Goal: Leave review/rating: Leave review/rating

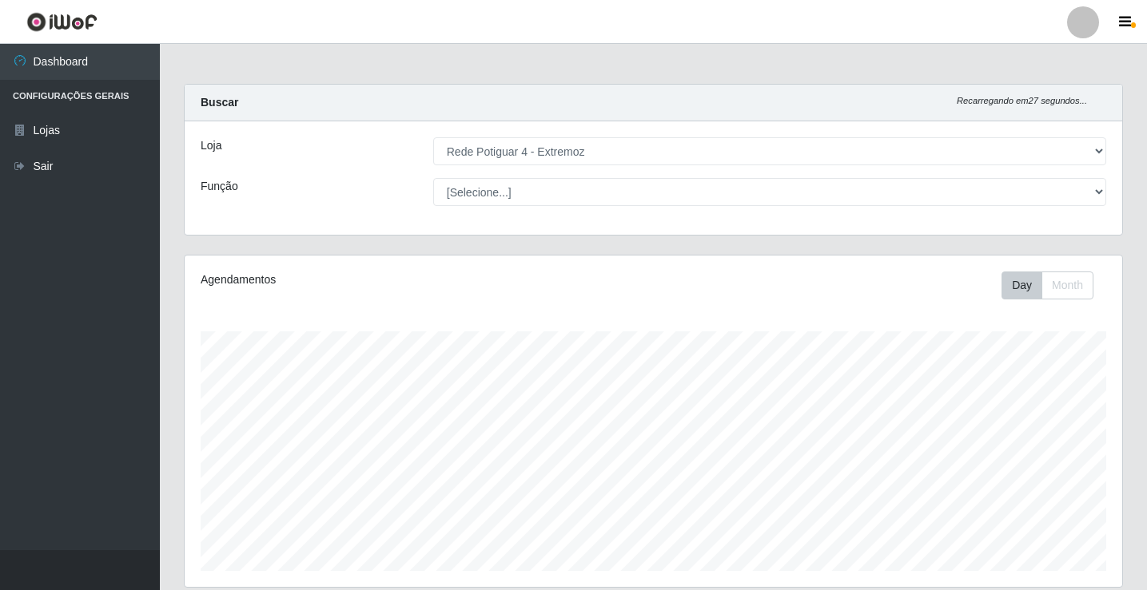
select select "78"
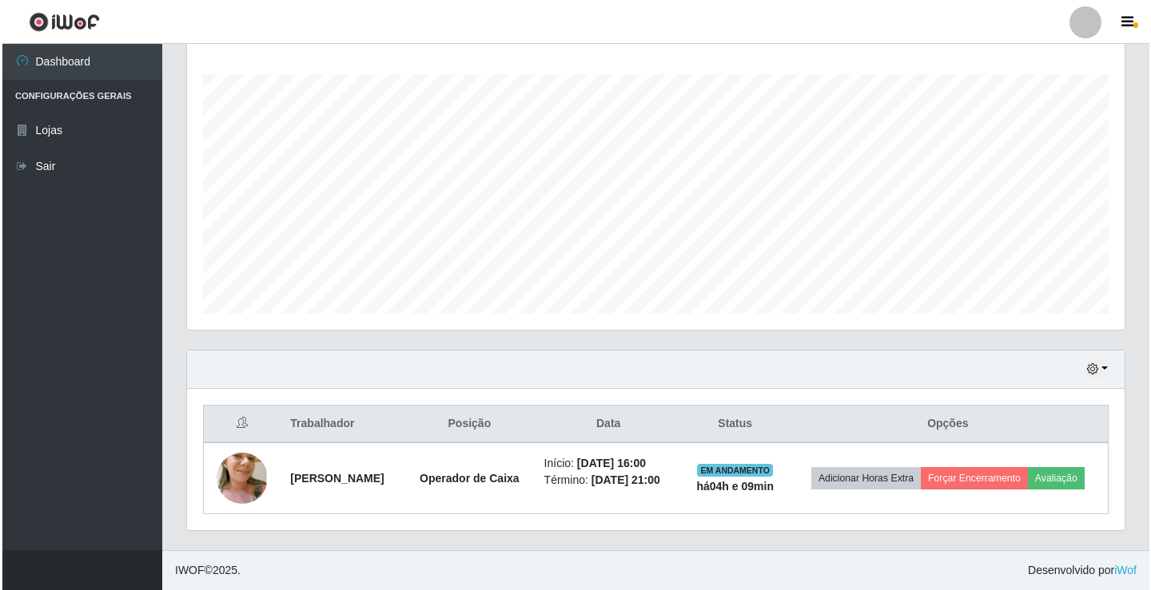
scroll to position [332, 937]
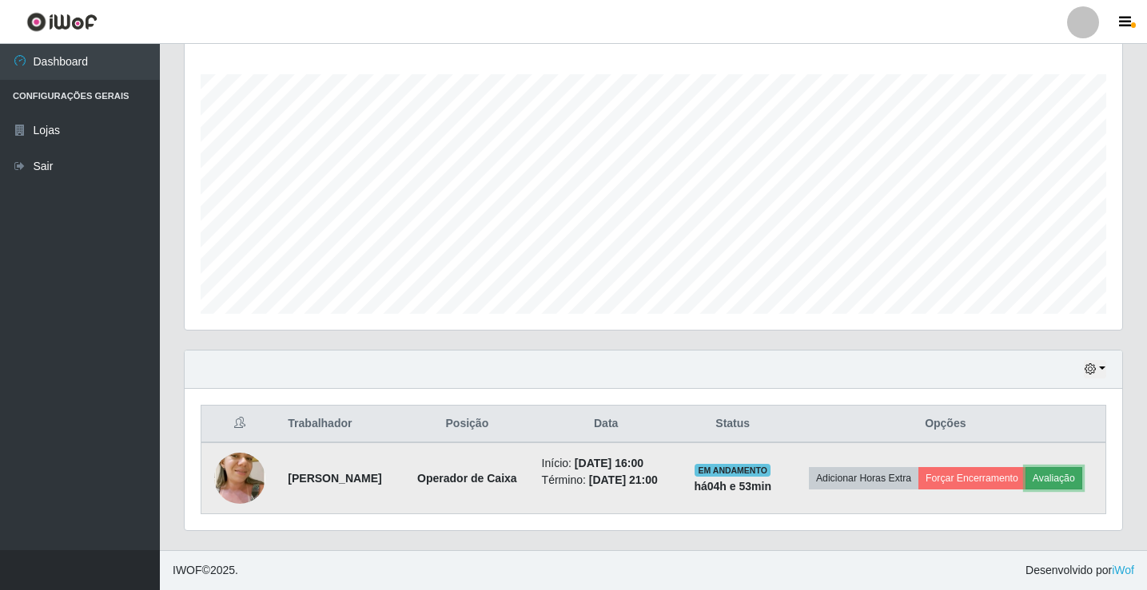
click at [1059, 483] on button "Avaliação" at bounding box center [1053, 478] width 57 height 22
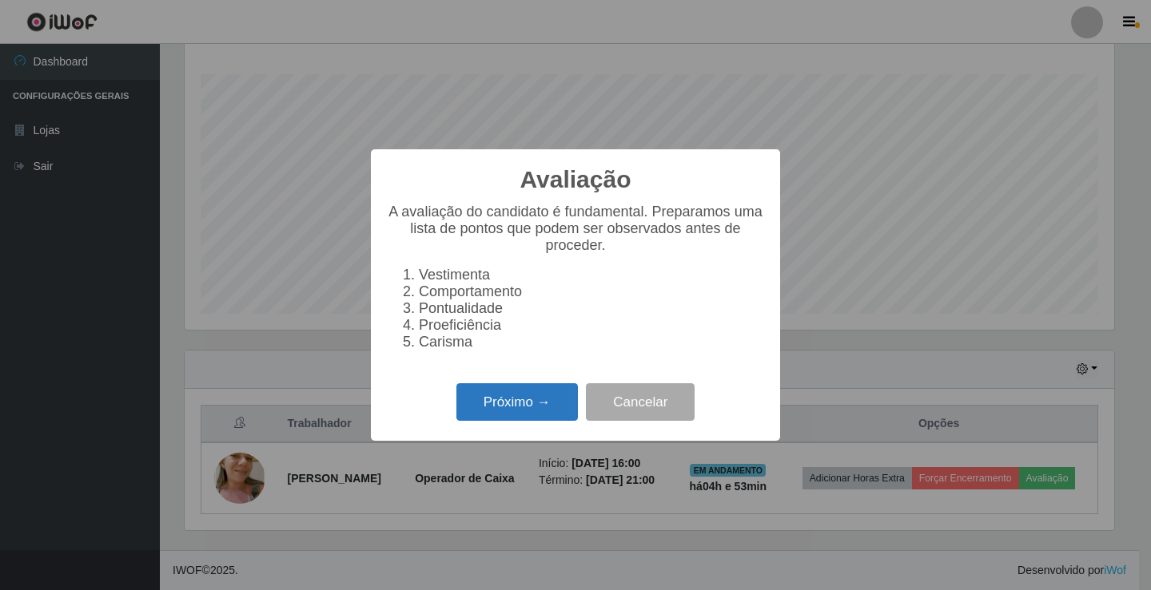
click at [494, 421] on button "Próximo →" at bounding box center [516, 403] width 121 height 38
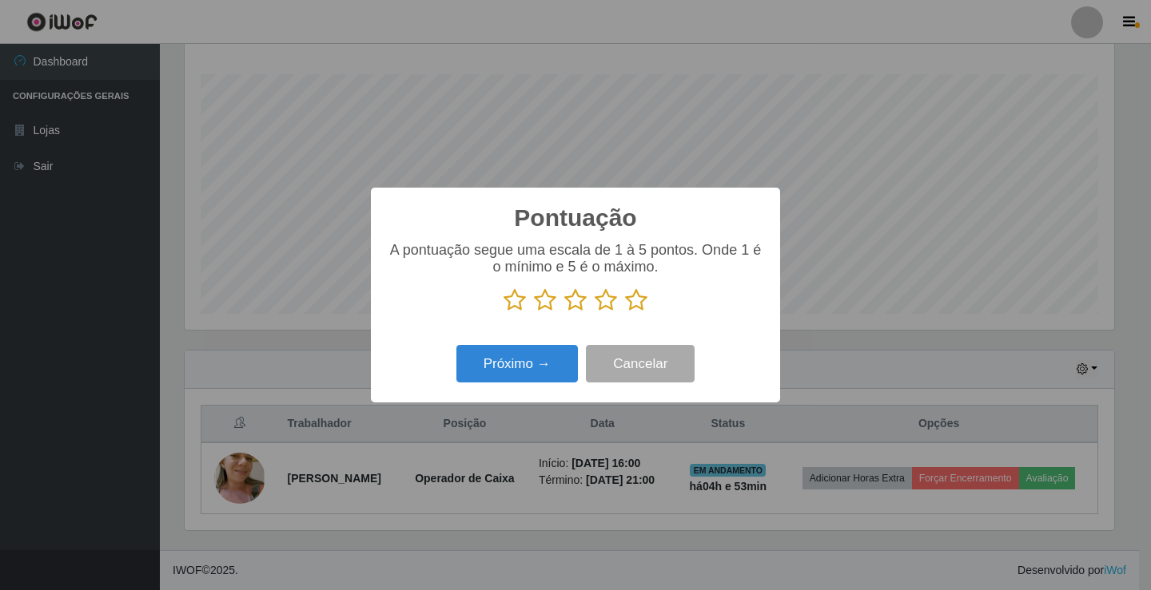
scroll to position [798690, 798092]
click at [539, 304] on icon at bounding box center [545, 300] width 22 height 24
click at [534, 312] on input "radio" at bounding box center [534, 312] width 0 height 0
click at [534, 351] on button "Próximo →" at bounding box center [516, 364] width 121 height 38
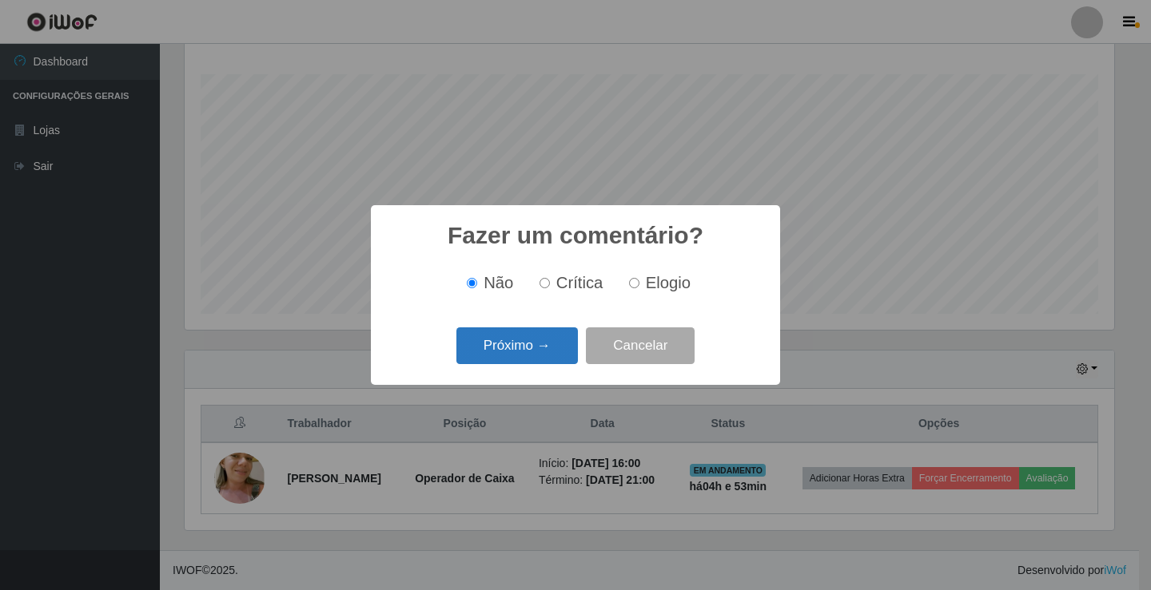
click at [513, 349] on button "Próximo →" at bounding box center [516, 347] width 121 height 38
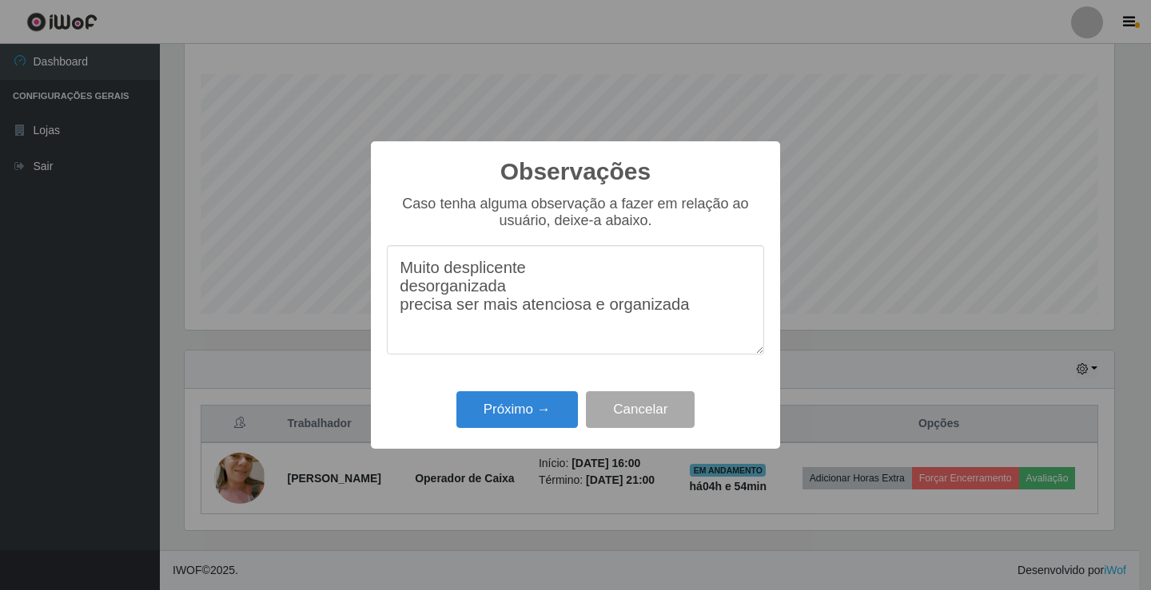
click at [402, 297] on textarea "Muito desplicente desorganizada precisa ser mais atenciosa e organizada" at bounding box center [575, 299] width 377 height 109
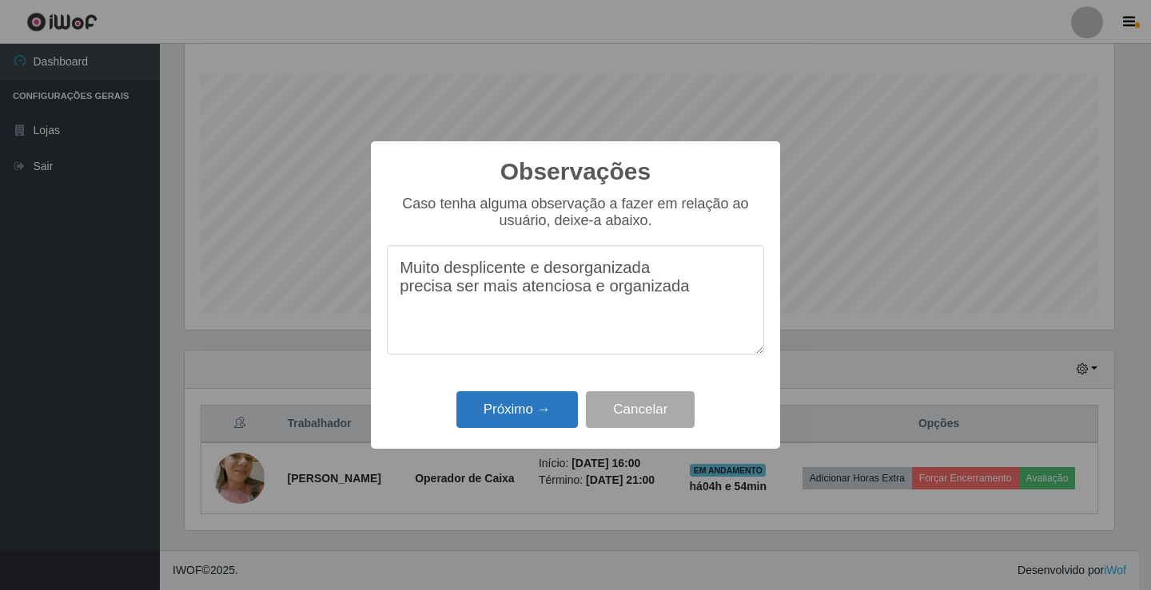
type textarea "Muito desplicente e desorganizada precisa ser mais atenciosa e organizada"
click at [522, 412] on button "Próximo →" at bounding box center [516, 411] width 121 height 38
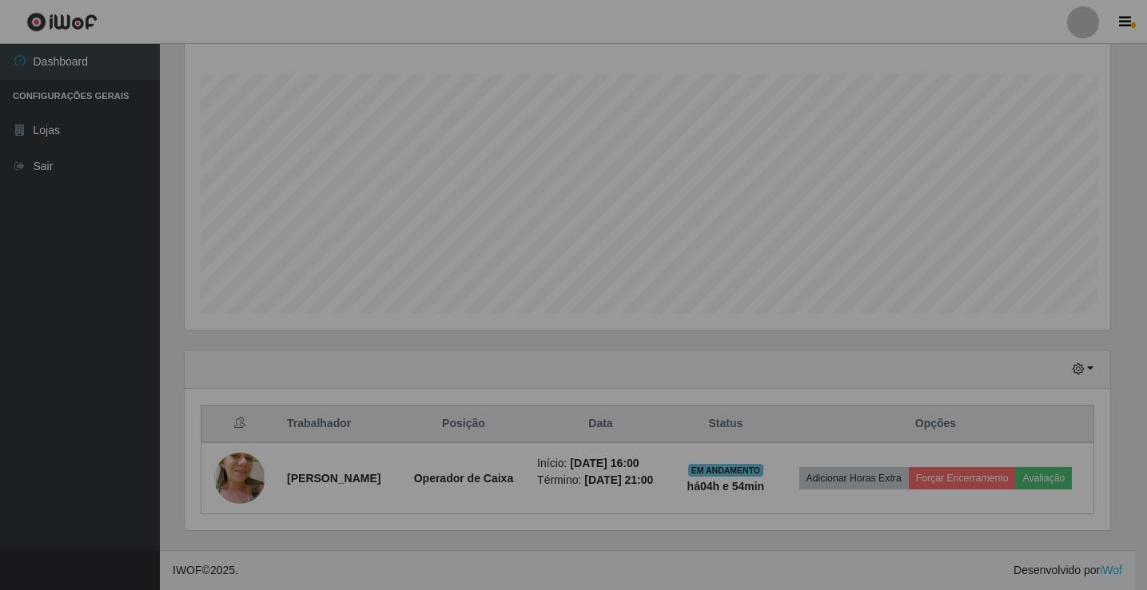
scroll to position [332, 937]
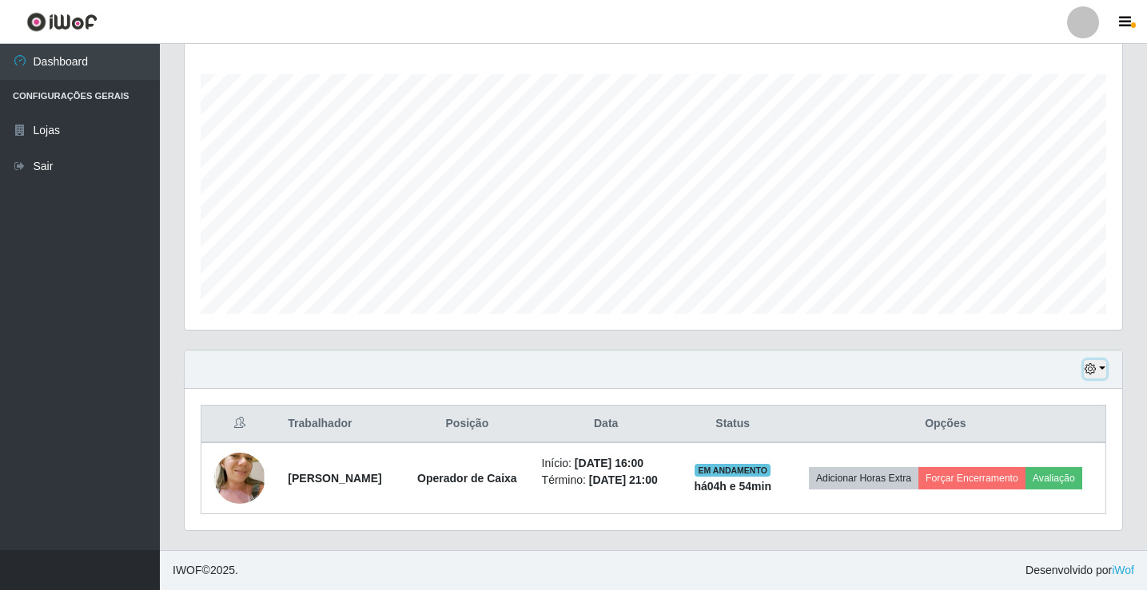
click at [1104, 364] on button "button" at bounding box center [1094, 369] width 22 height 18
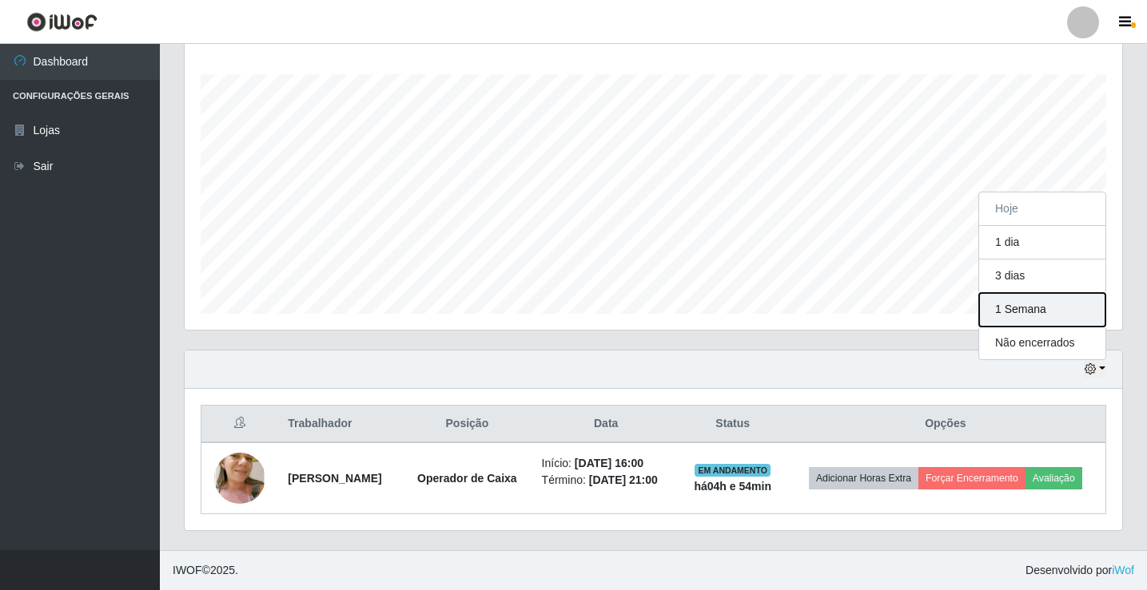
click at [1028, 316] on button "1 Semana" at bounding box center [1042, 310] width 126 height 34
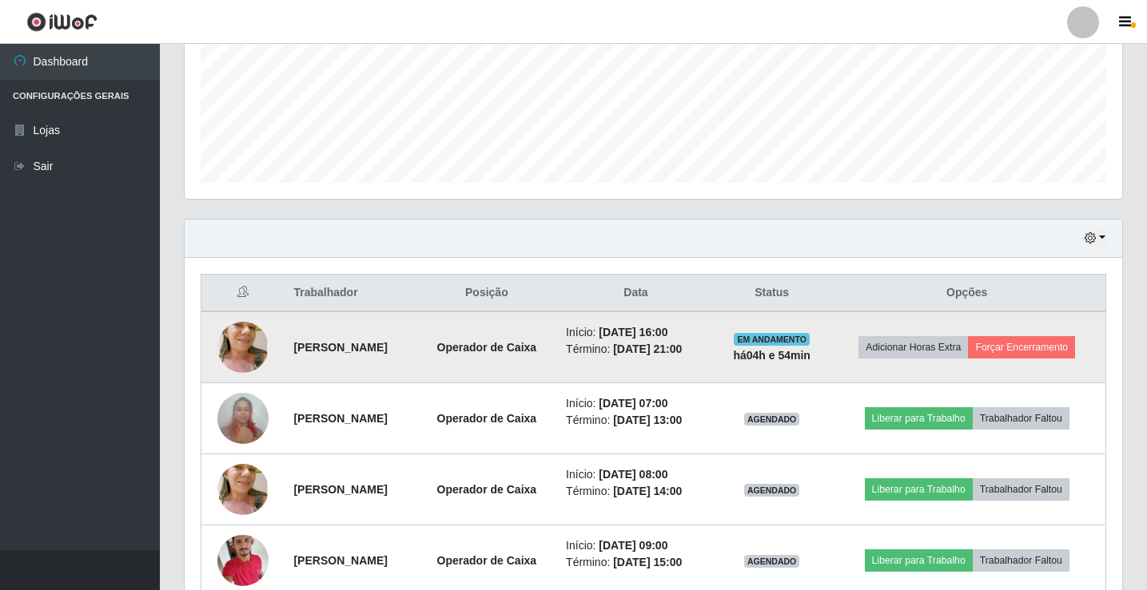
scroll to position [382, 0]
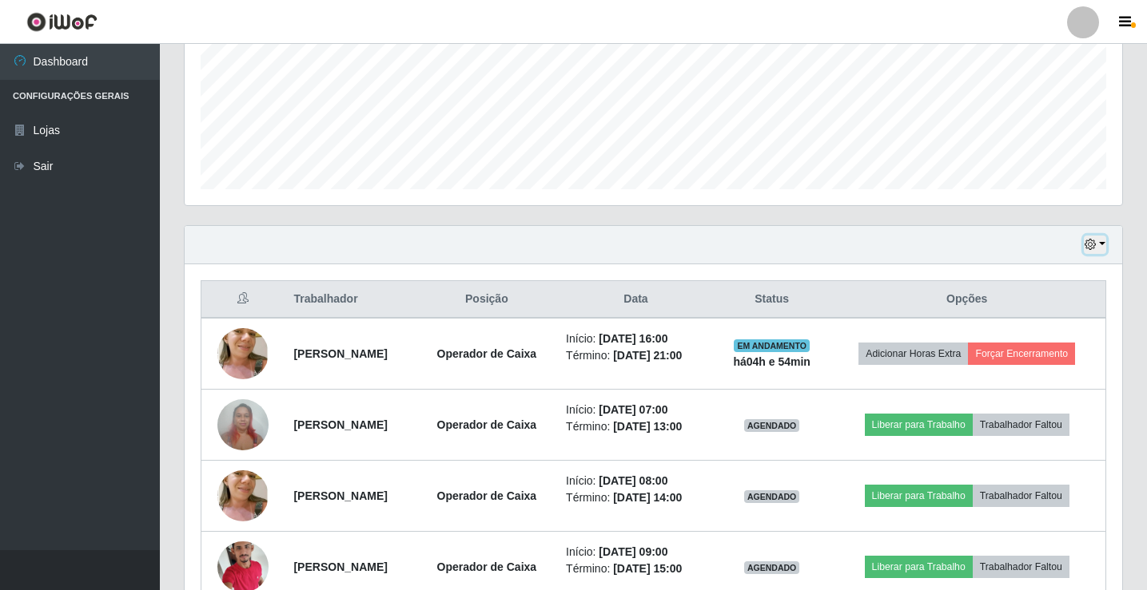
click at [1098, 244] on button "button" at bounding box center [1094, 245] width 22 height 18
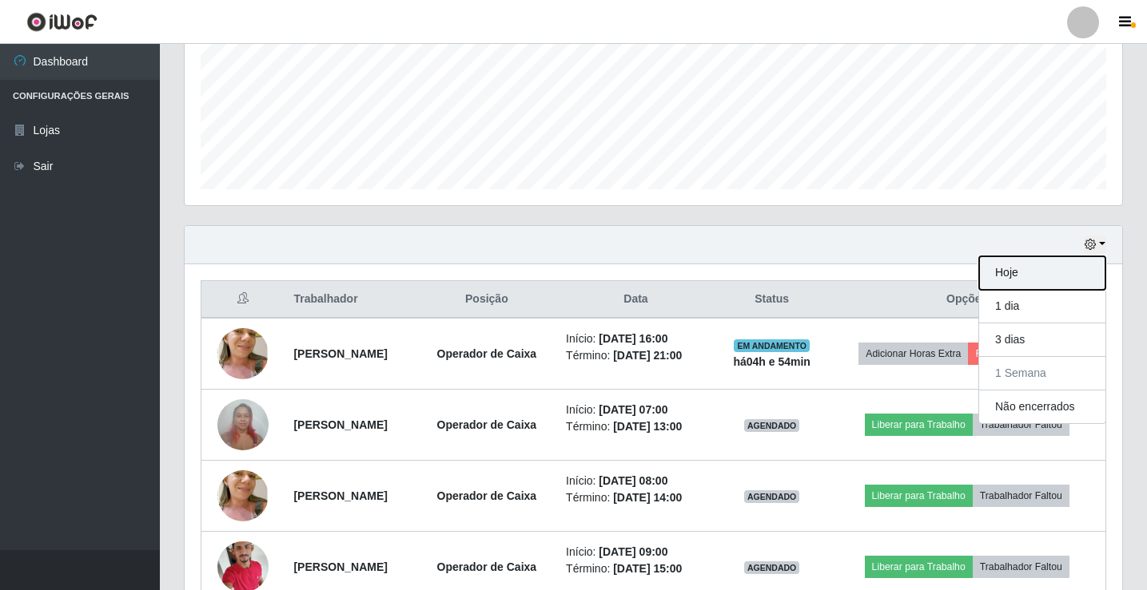
click at [1038, 264] on button "Hoje" at bounding box center [1042, 273] width 126 height 34
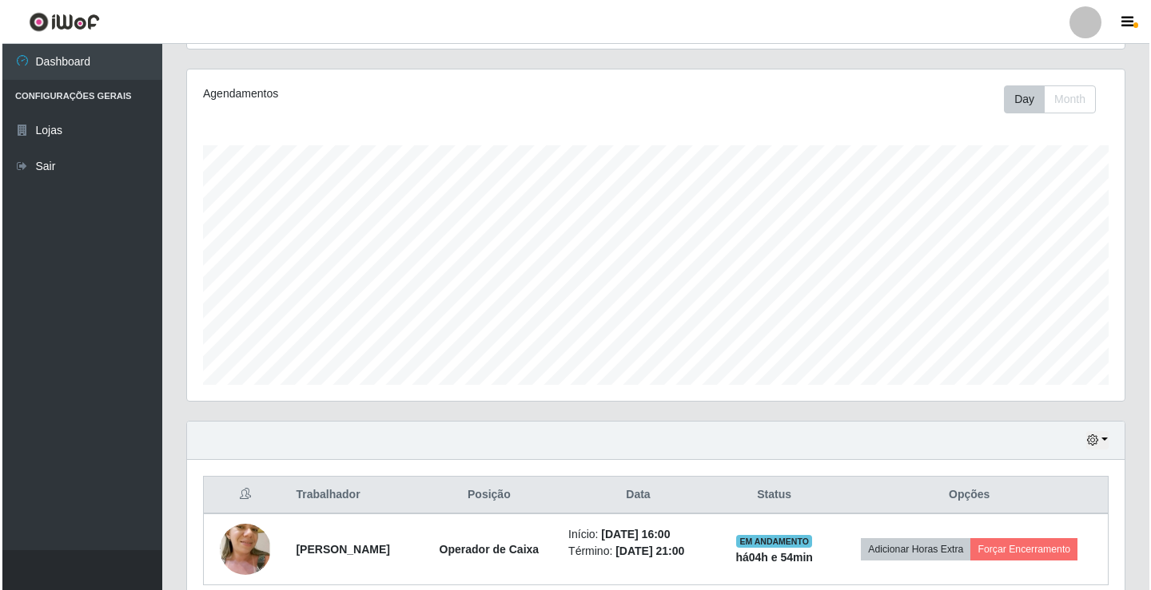
scroll to position [257, 0]
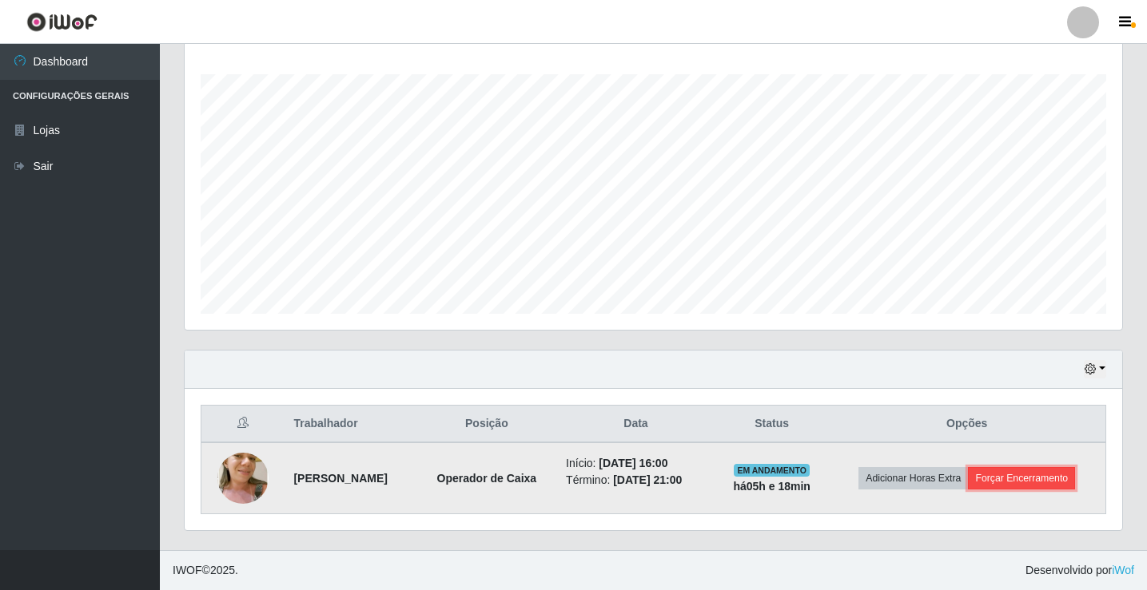
click at [1003, 481] on button "Forçar Encerramento" at bounding box center [1021, 478] width 107 height 22
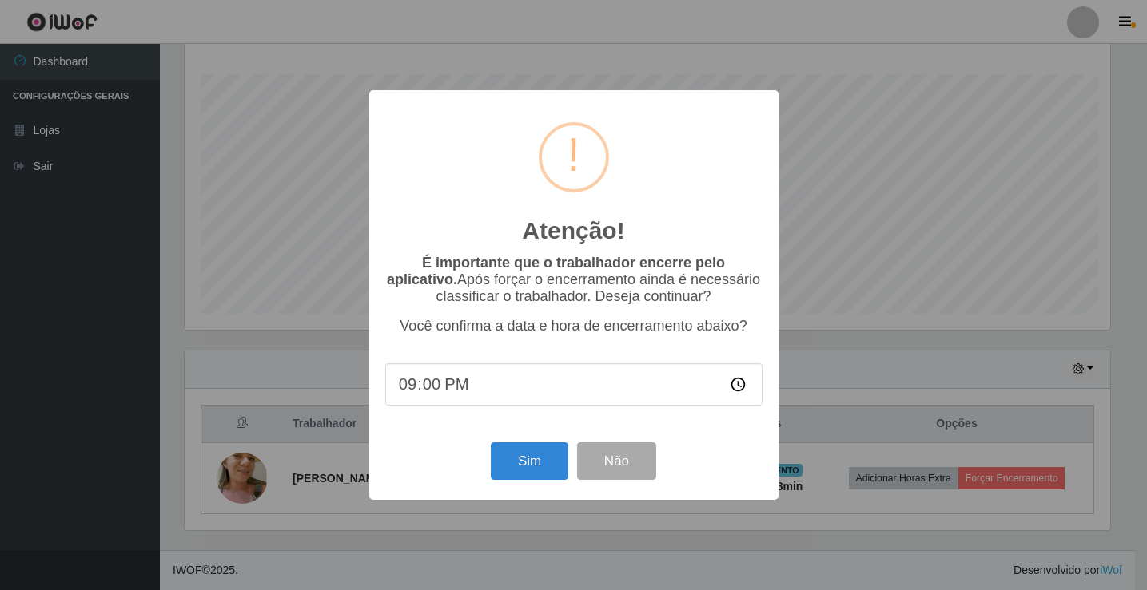
scroll to position [332, 929]
click at [510, 455] on button "Sim" at bounding box center [531, 462] width 78 height 38
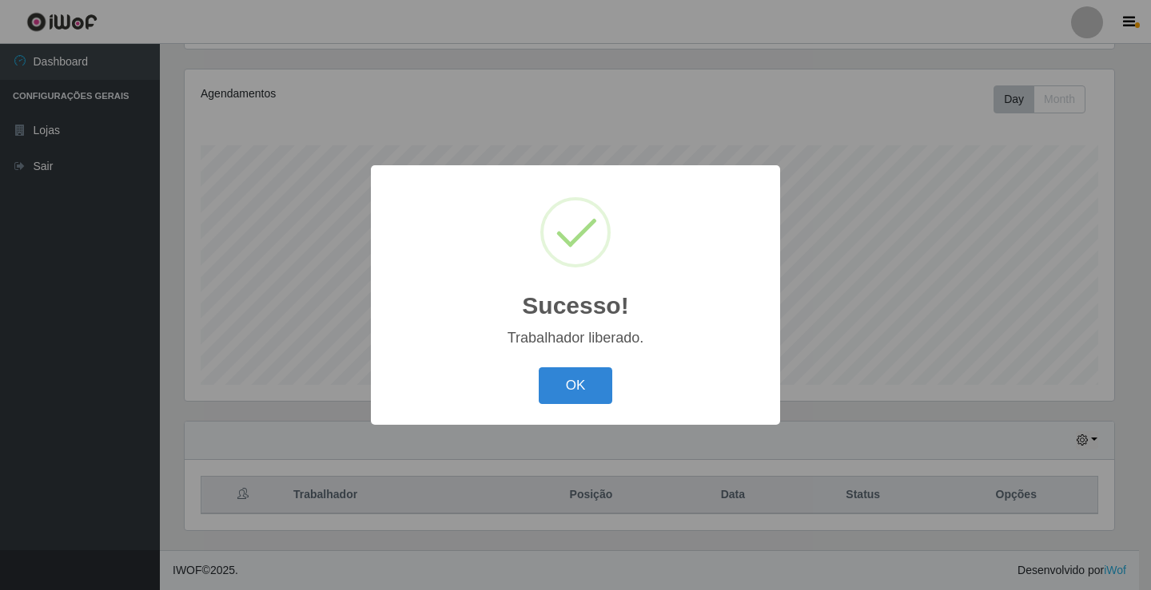
click at [539, 368] on button "OK" at bounding box center [576, 387] width 74 height 38
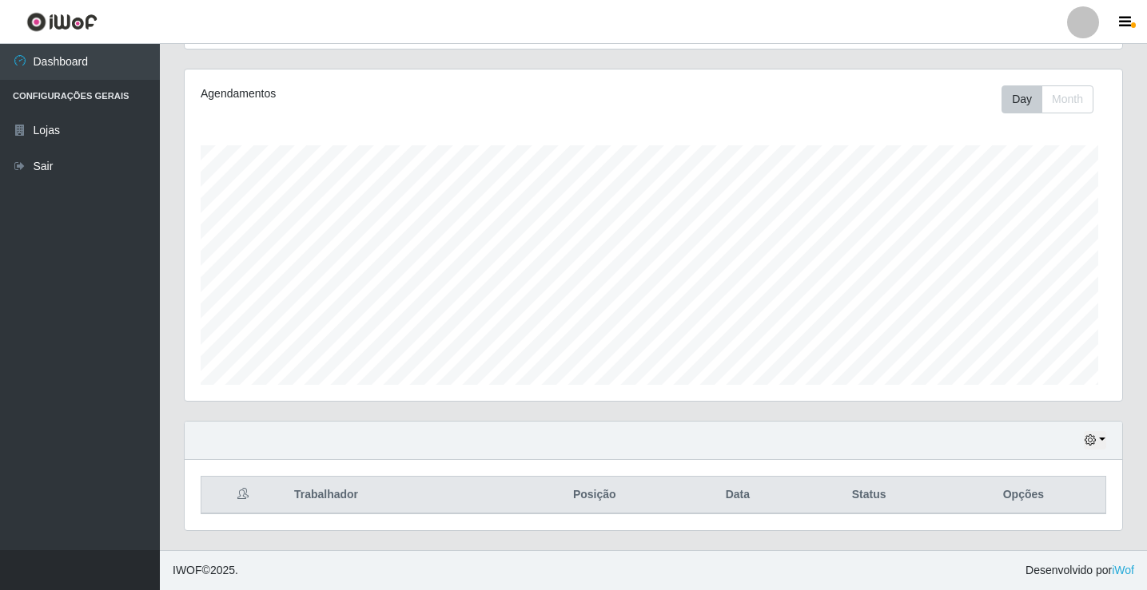
scroll to position [332, 937]
